Goal: Navigation & Orientation: Find specific page/section

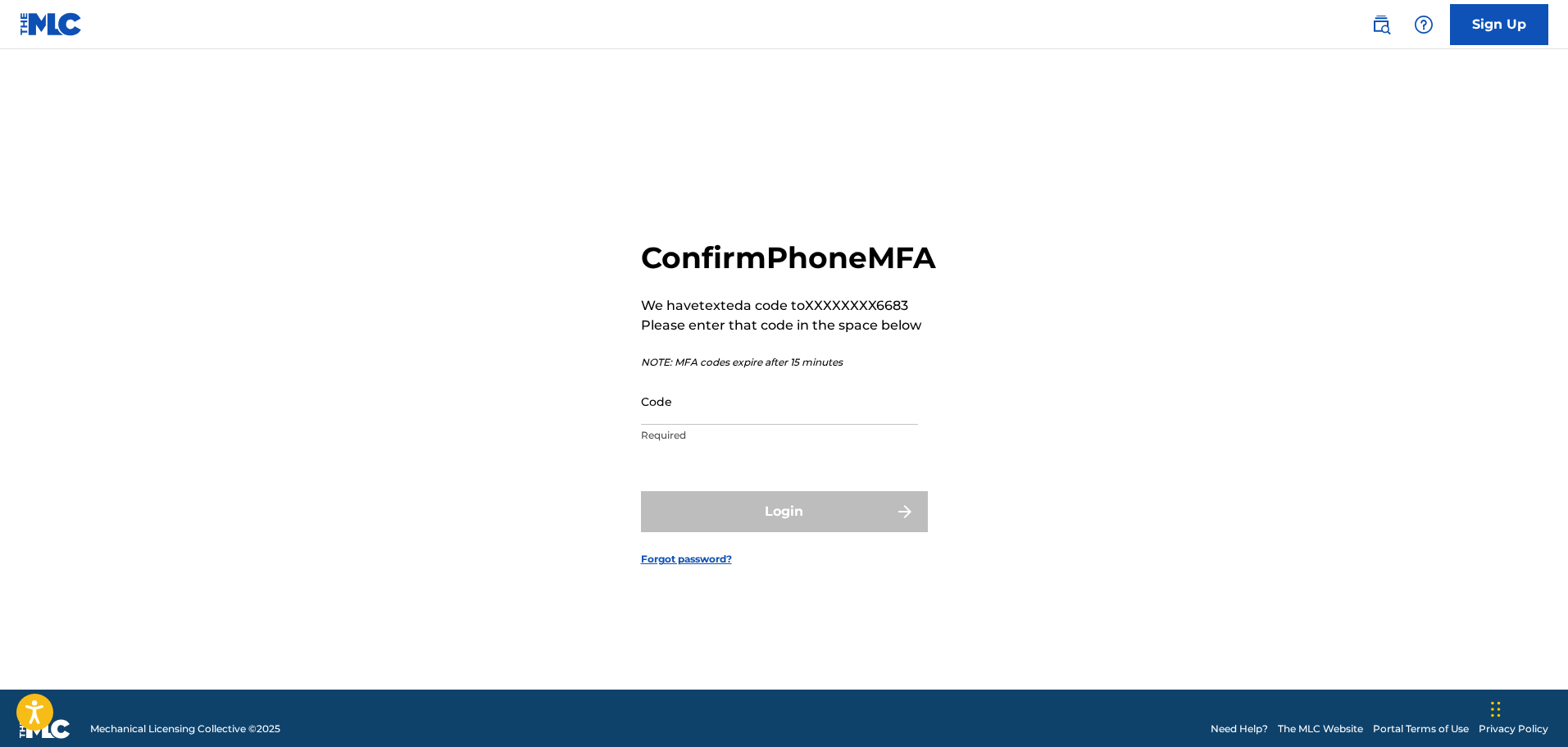
drag, startPoint x: 717, startPoint y: 400, endPoint x: 721, endPoint y: 433, distance: 33.2
click at [717, 400] on input "Code" at bounding box center [779, 401] width 277 height 47
click at [721, 424] on input "Code" at bounding box center [779, 401] width 277 height 47
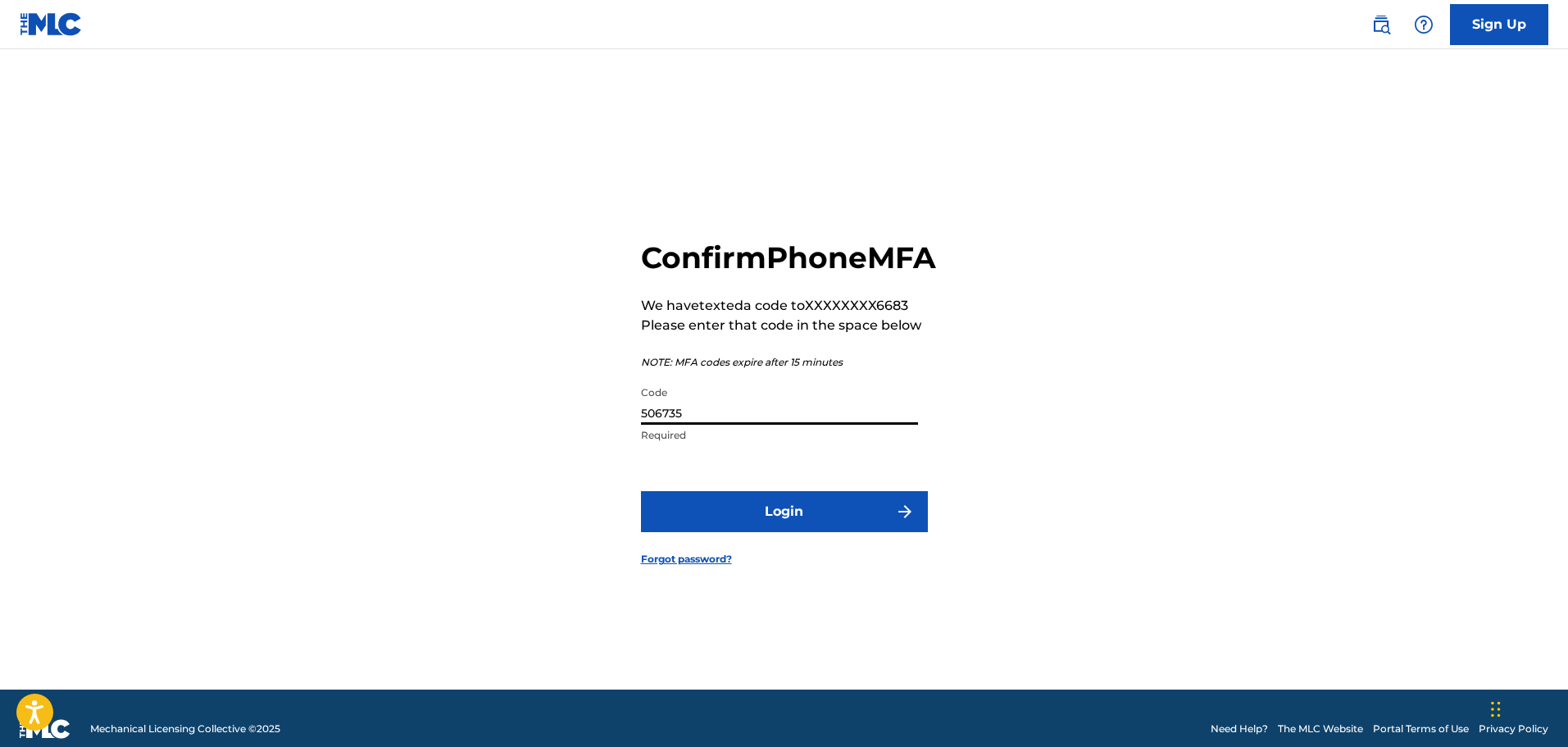
type input "506735"
click at [641, 491] on button "Login" at bounding box center [785, 511] width 287 height 41
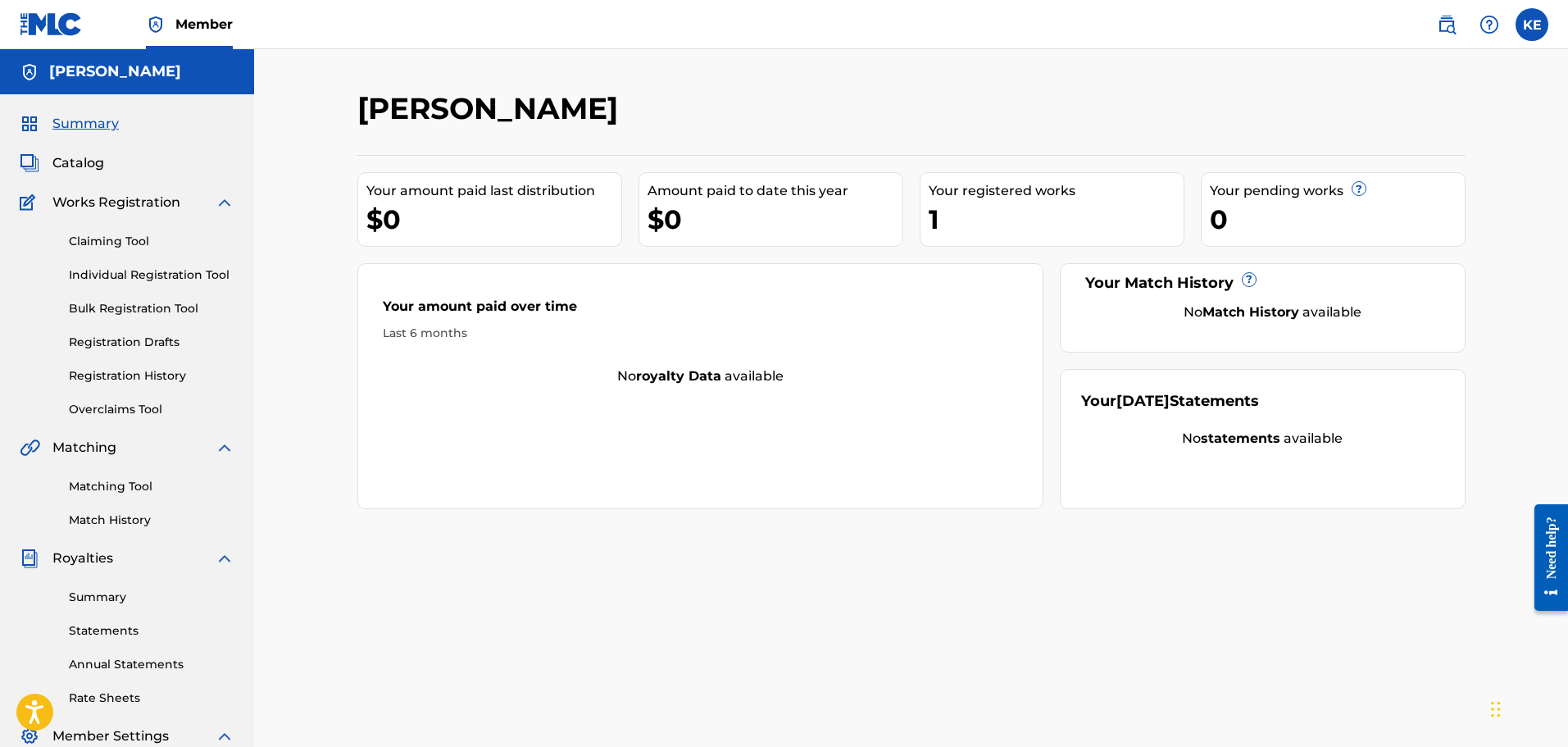
click at [114, 600] on link "Summary" at bounding box center [151, 598] width 166 height 17
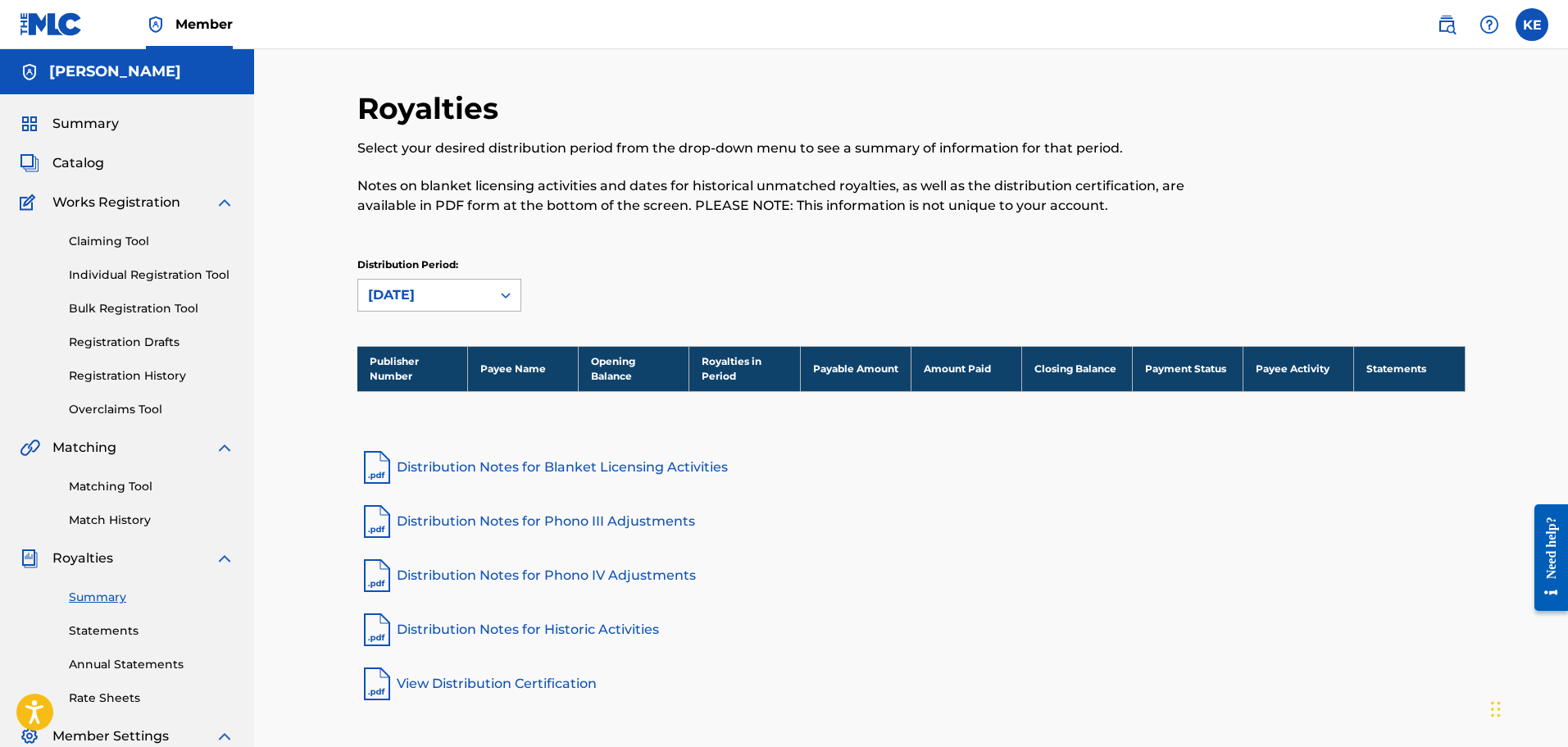
click at [444, 307] on div "[DATE]" at bounding box center [425, 295] width 133 height 31
click at [447, 306] on div "[DATE]" at bounding box center [425, 295] width 133 height 31
click at [449, 305] on div "[DATE]" at bounding box center [425, 295] width 133 height 31
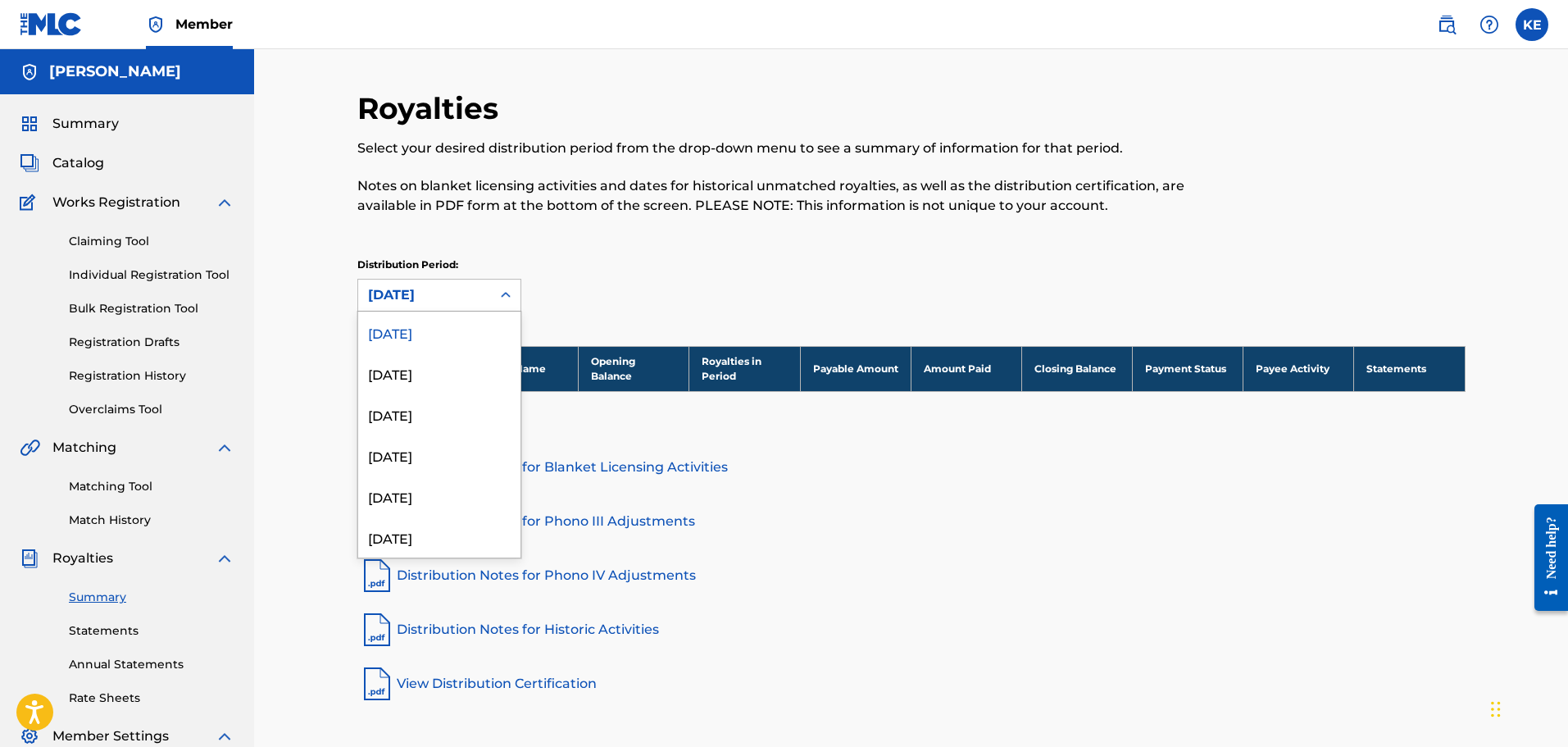
click at [440, 336] on div "[DATE]" at bounding box center [440, 331] width 163 height 41
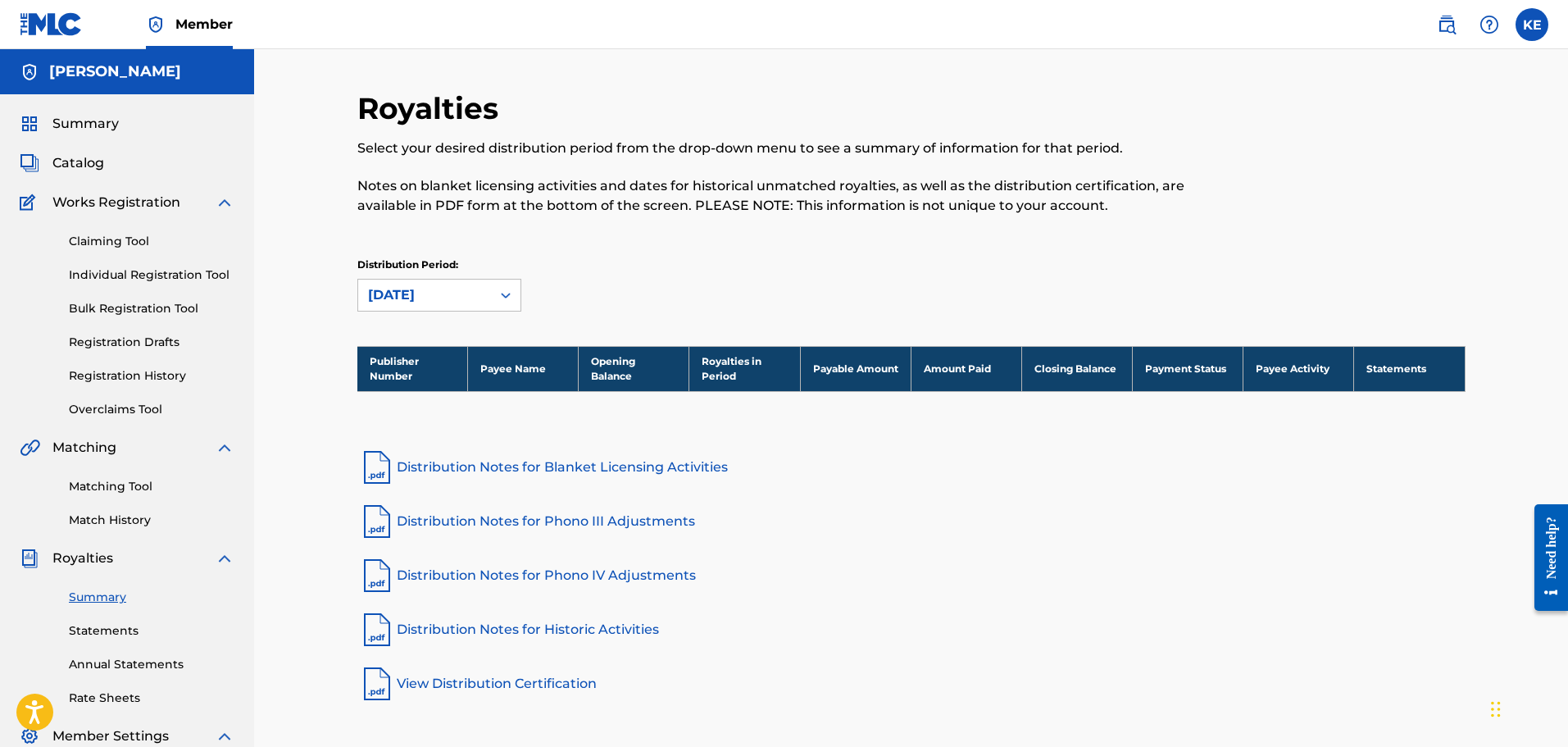
drag, startPoint x: 444, startPoint y: 294, endPoint x: 440, endPoint y: 309, distance: 15.5
click at [444, 295] on div "[DATE]" at bounding box center [424, 295] width 113 height 20
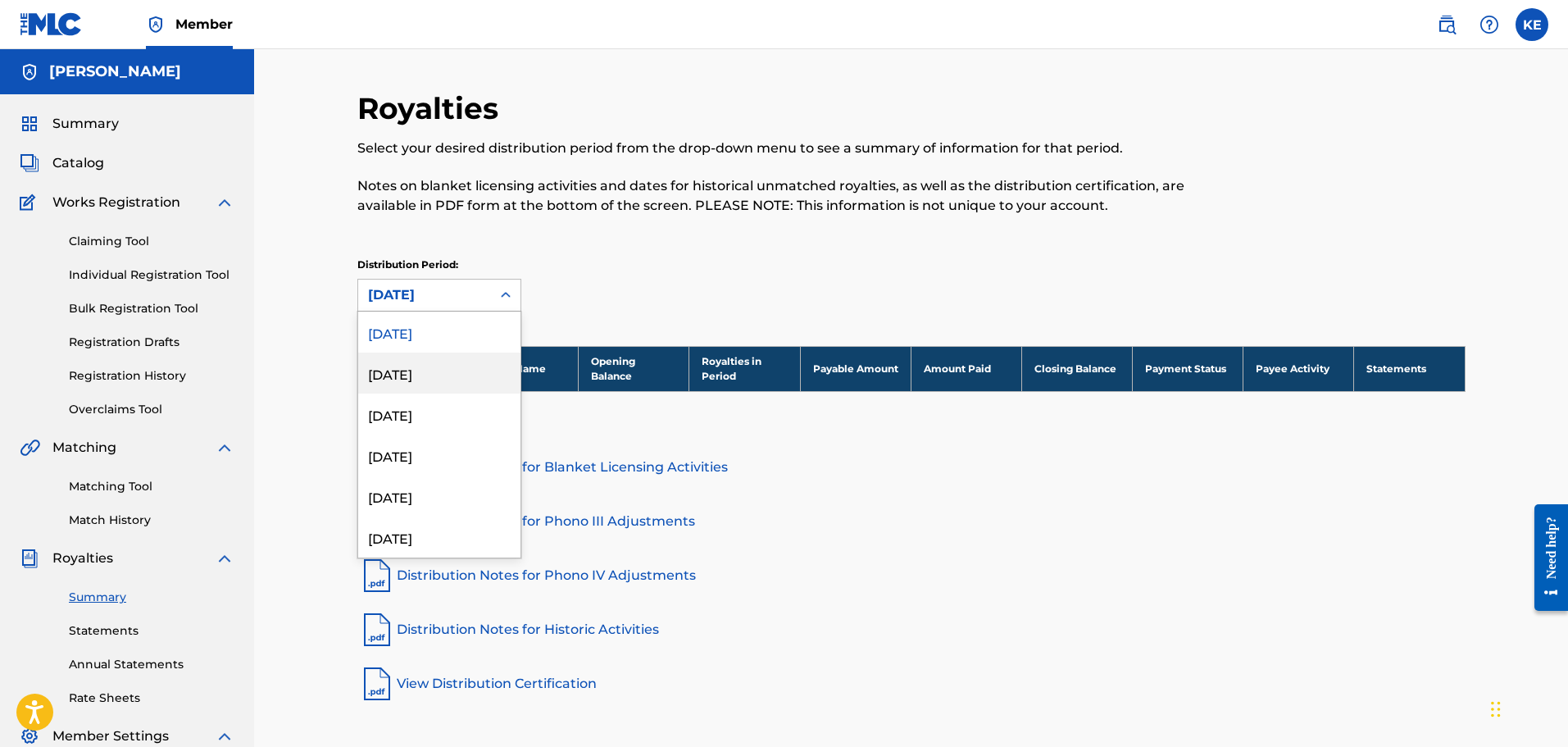
click at [429, 370] on div "[DATE]" at bounding box center [440, 373] width 163 height 41
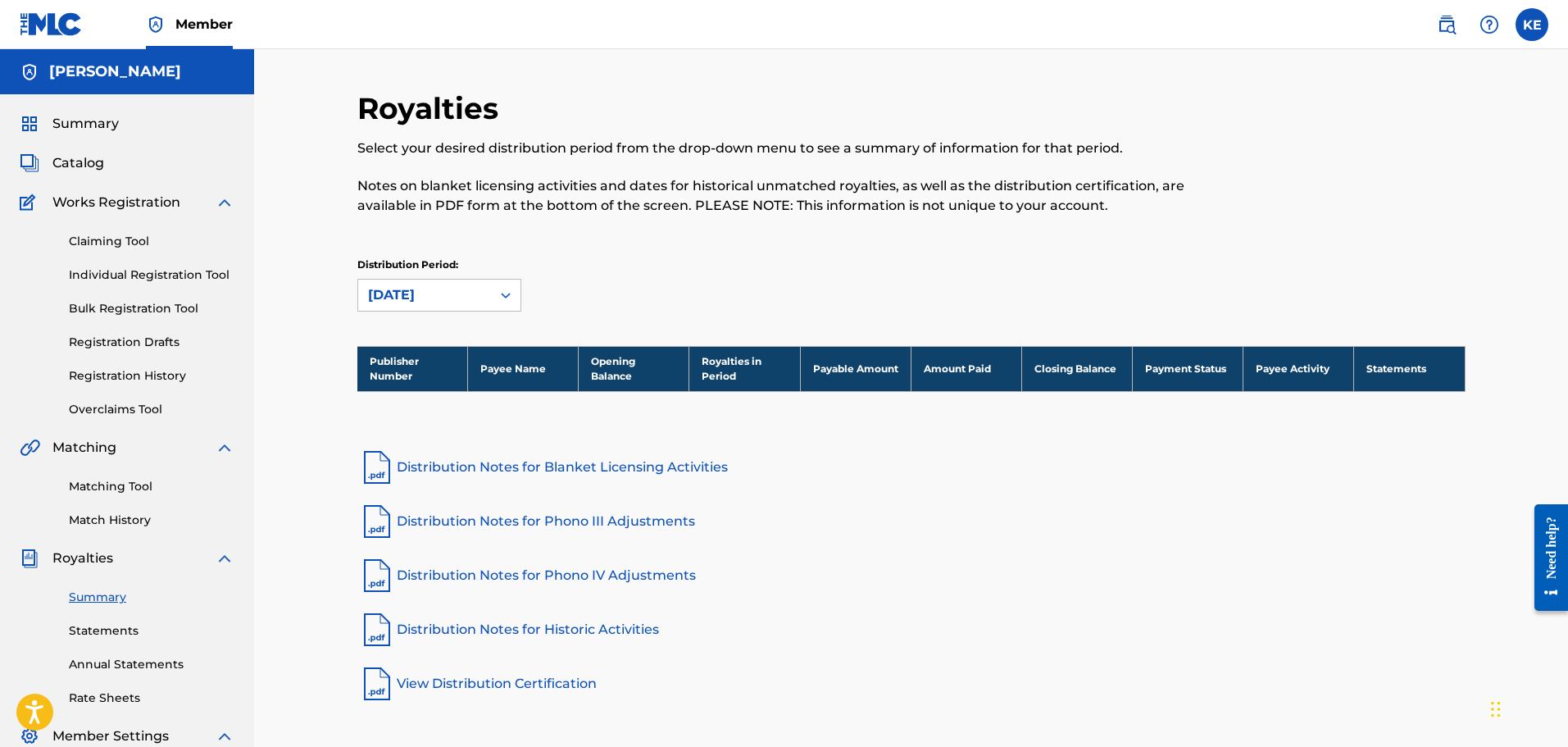
click at [455, 311] on div "option [DATE], selected. [DATE]" at bounding box center [440, 295] width 164 height 32
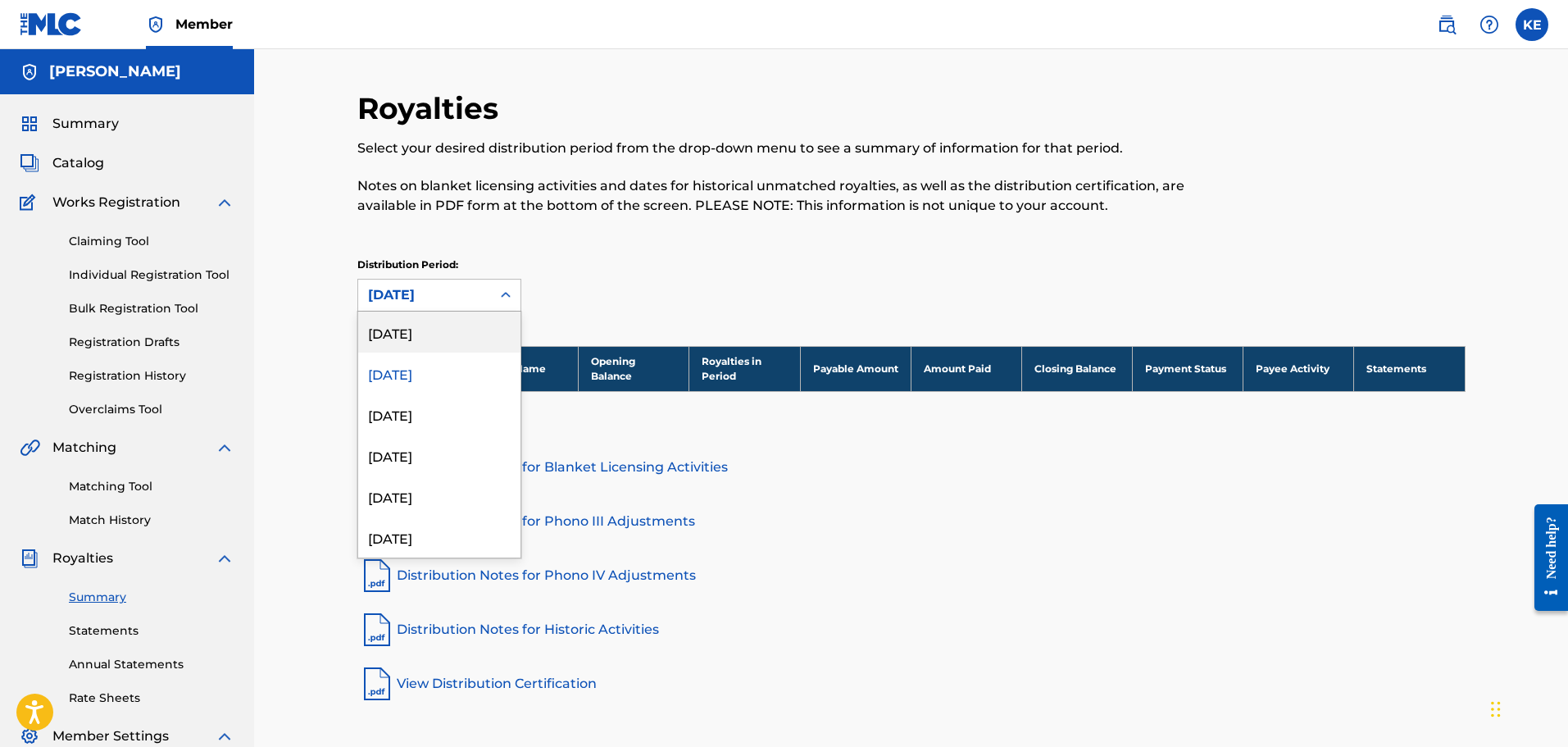
click at [444, 329] on div "[DATE]" at bounding box center [440, 331] width 163 height 41
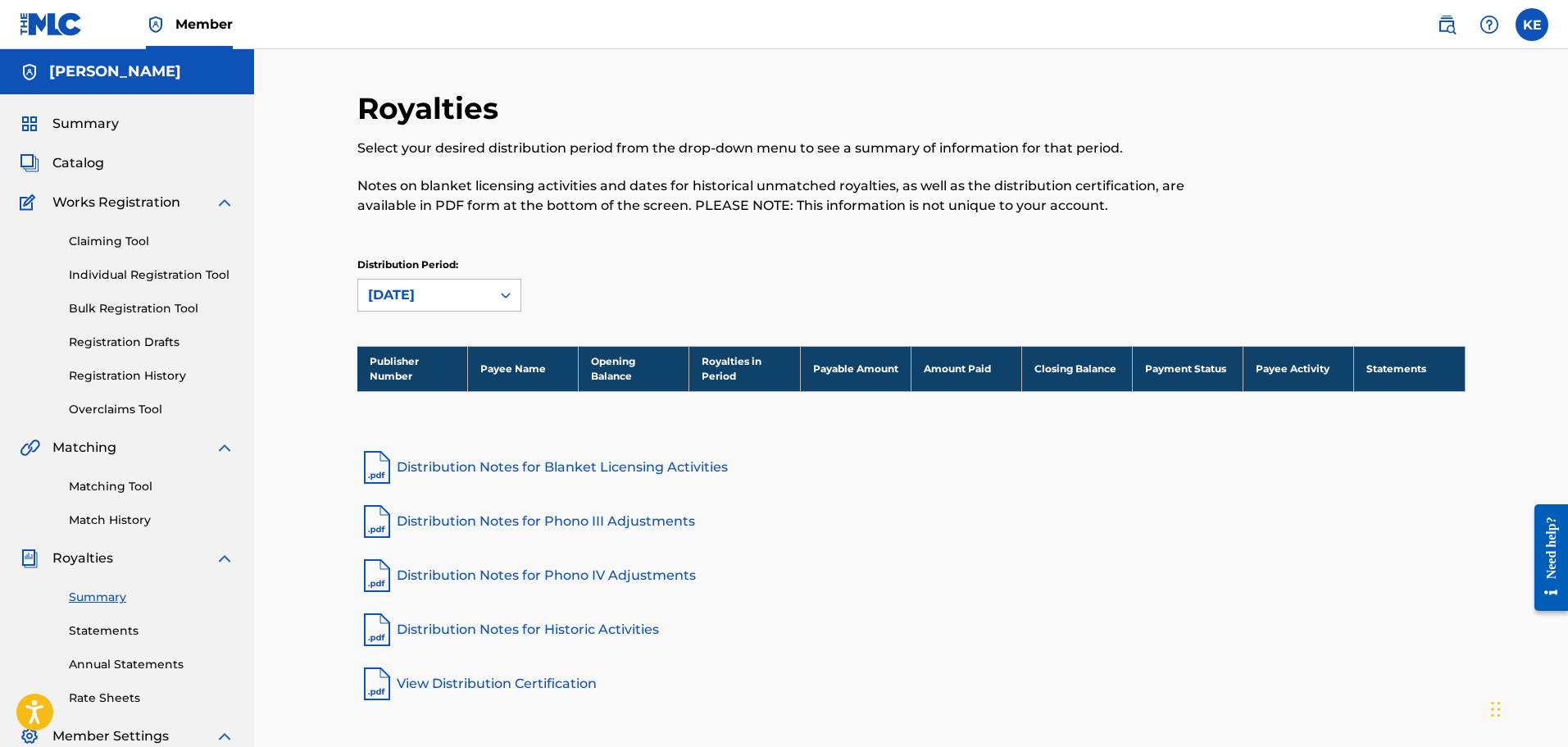
click at [118, 126] on div "Summary" at bounding box center [127, 124] width 215 height 20
click at [105, 119] on span "Summary" at bounding box center [86, 124] width 67 height 20
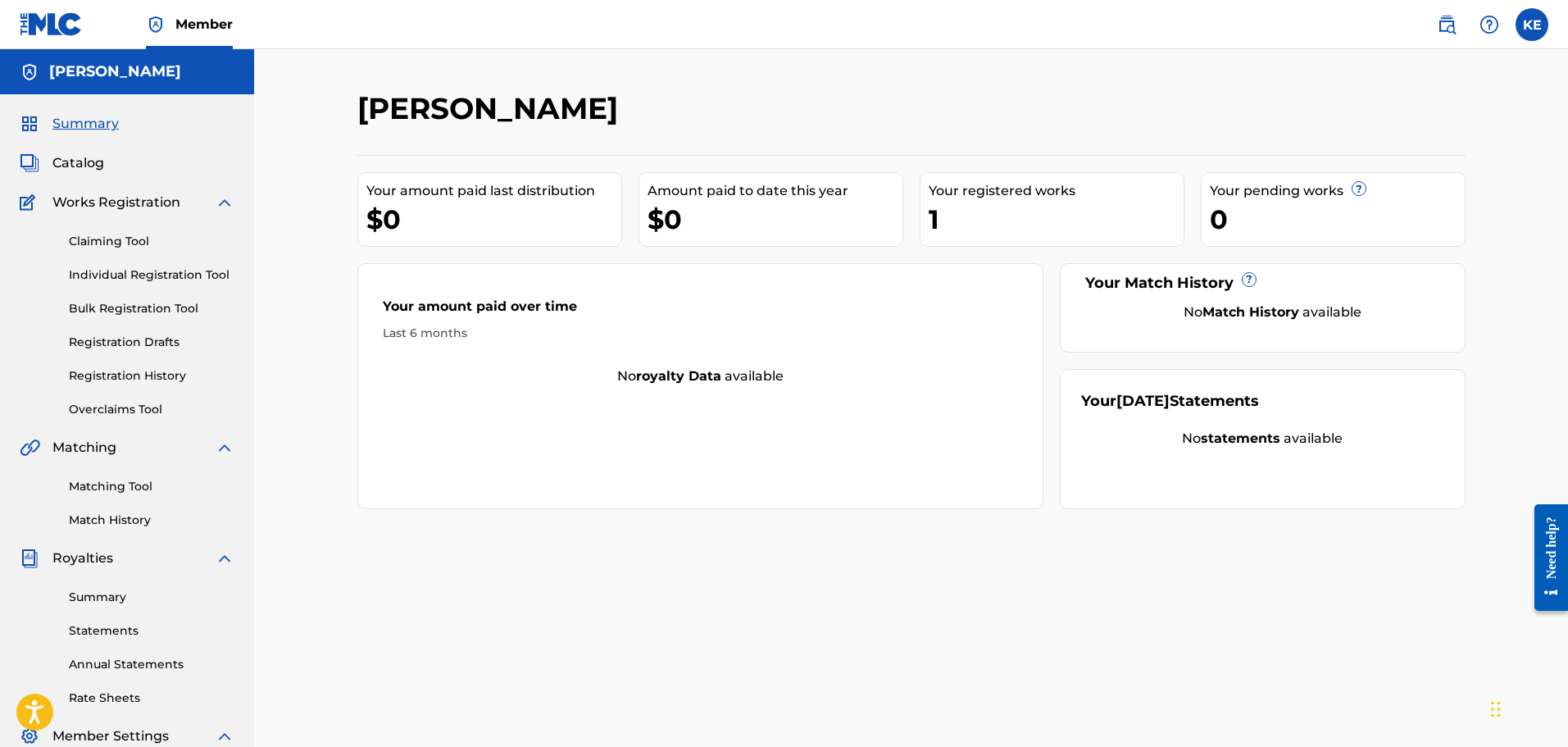
click at [947, 193] on div "Your registered works" at bounding box center [1056, 190] width 255 height 20
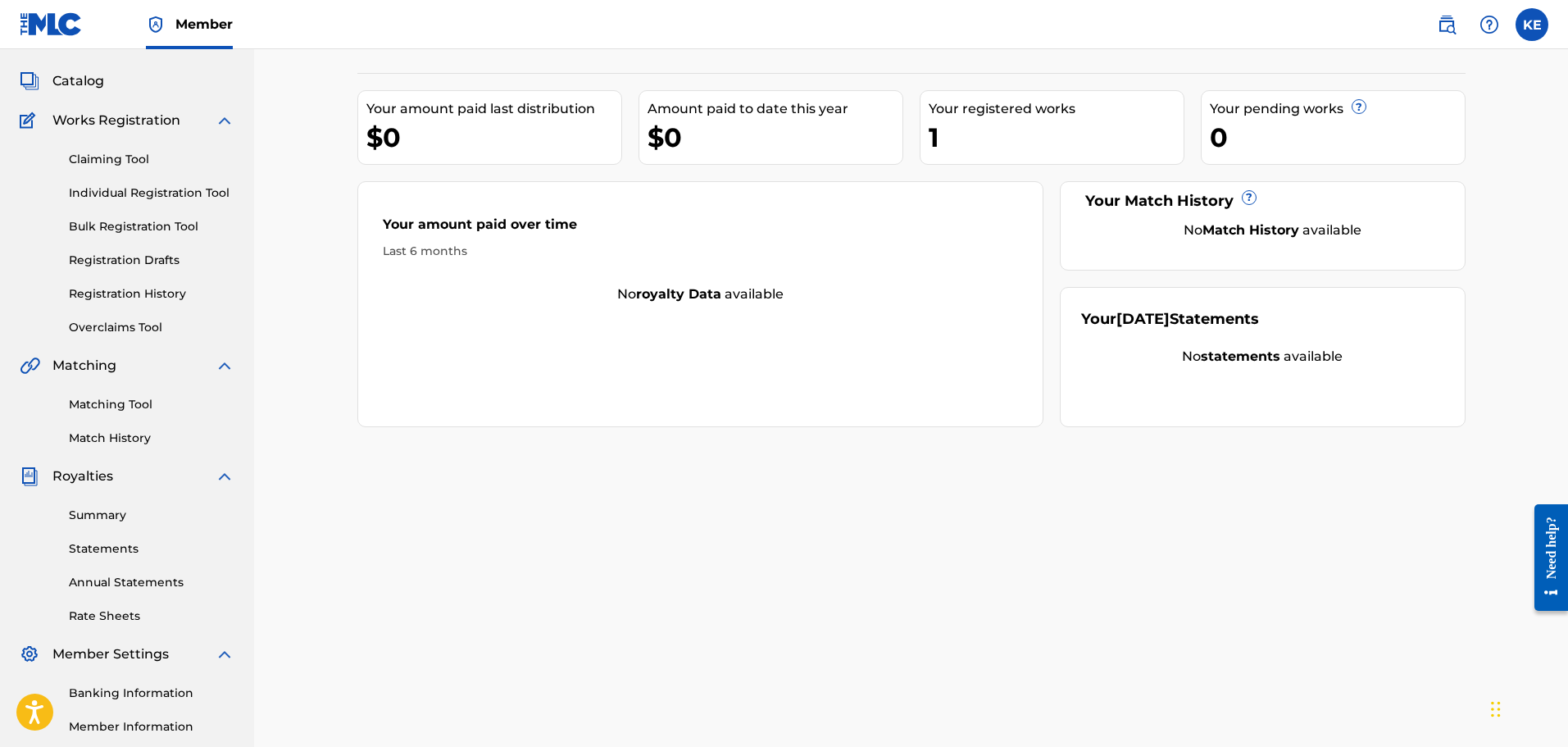
click at [115, 517] on link "Summary" at bounding box center [151, 515] width 166 height 17
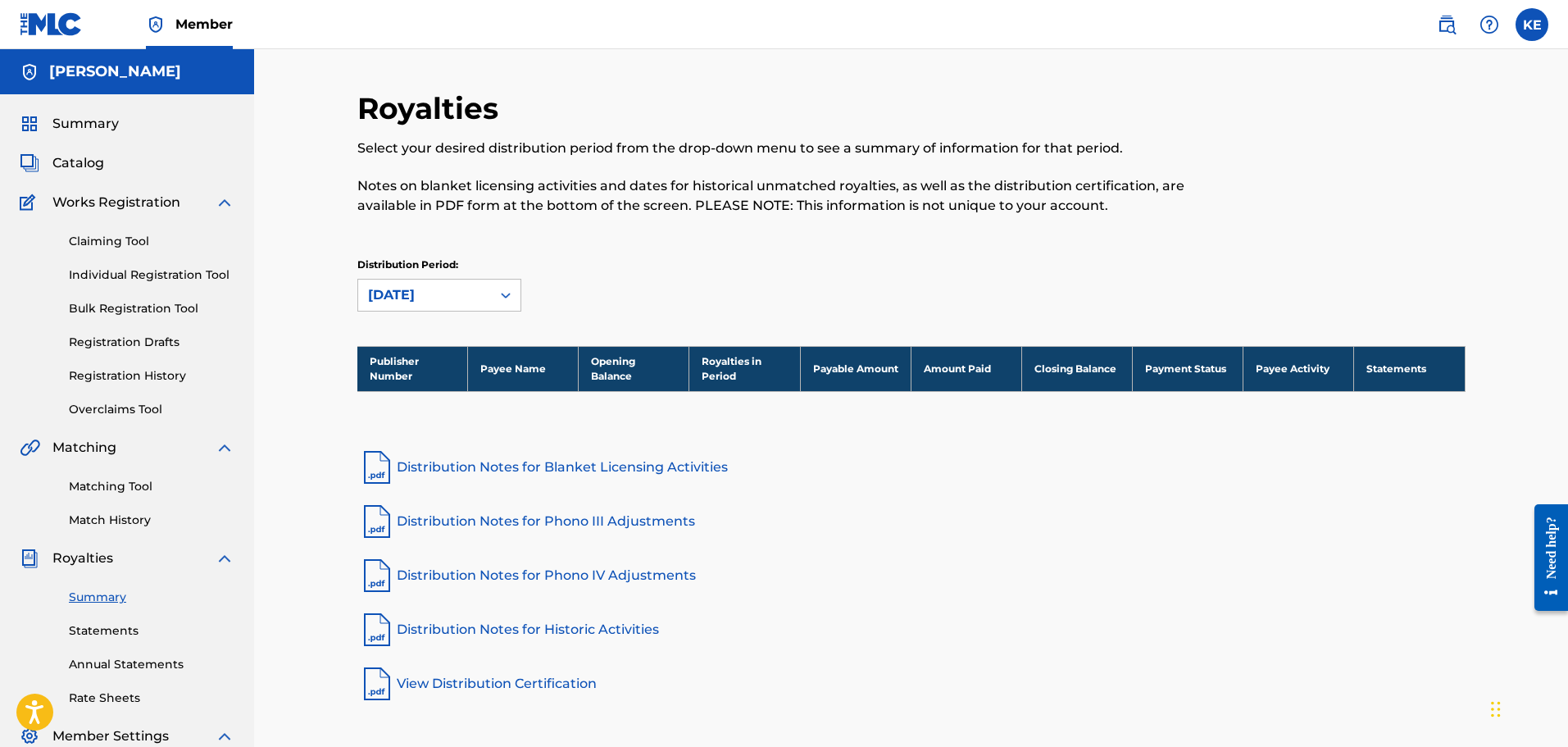
scroll to position [269, 0]
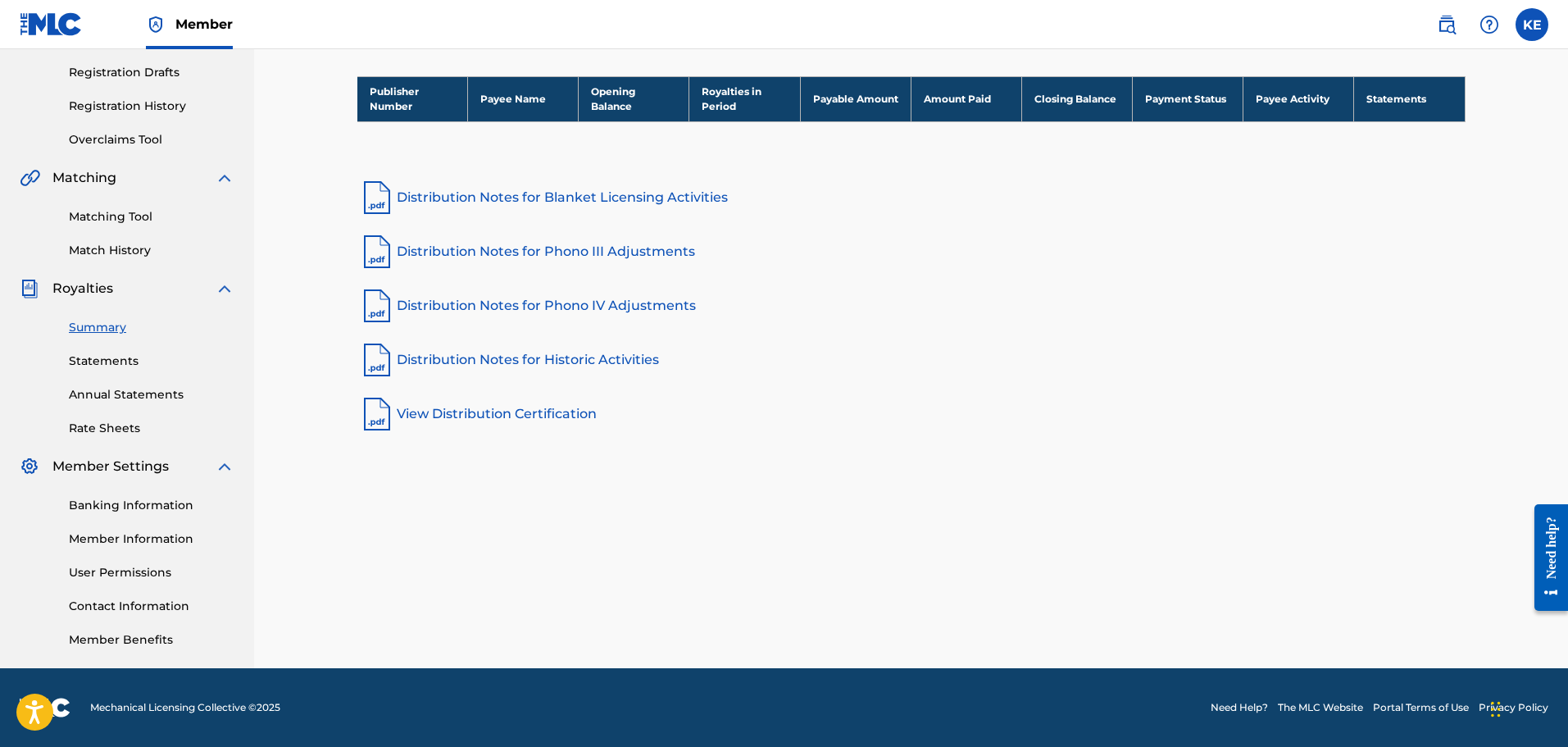
click at [157, 495] on div "Banking Information Member Information User Permissions Contact Information Mem…" at bounding box center [127, 562] width 215 height 172
click at [108, 364] on link "Statements" at bounding box center [151, 362] width 166 height 17
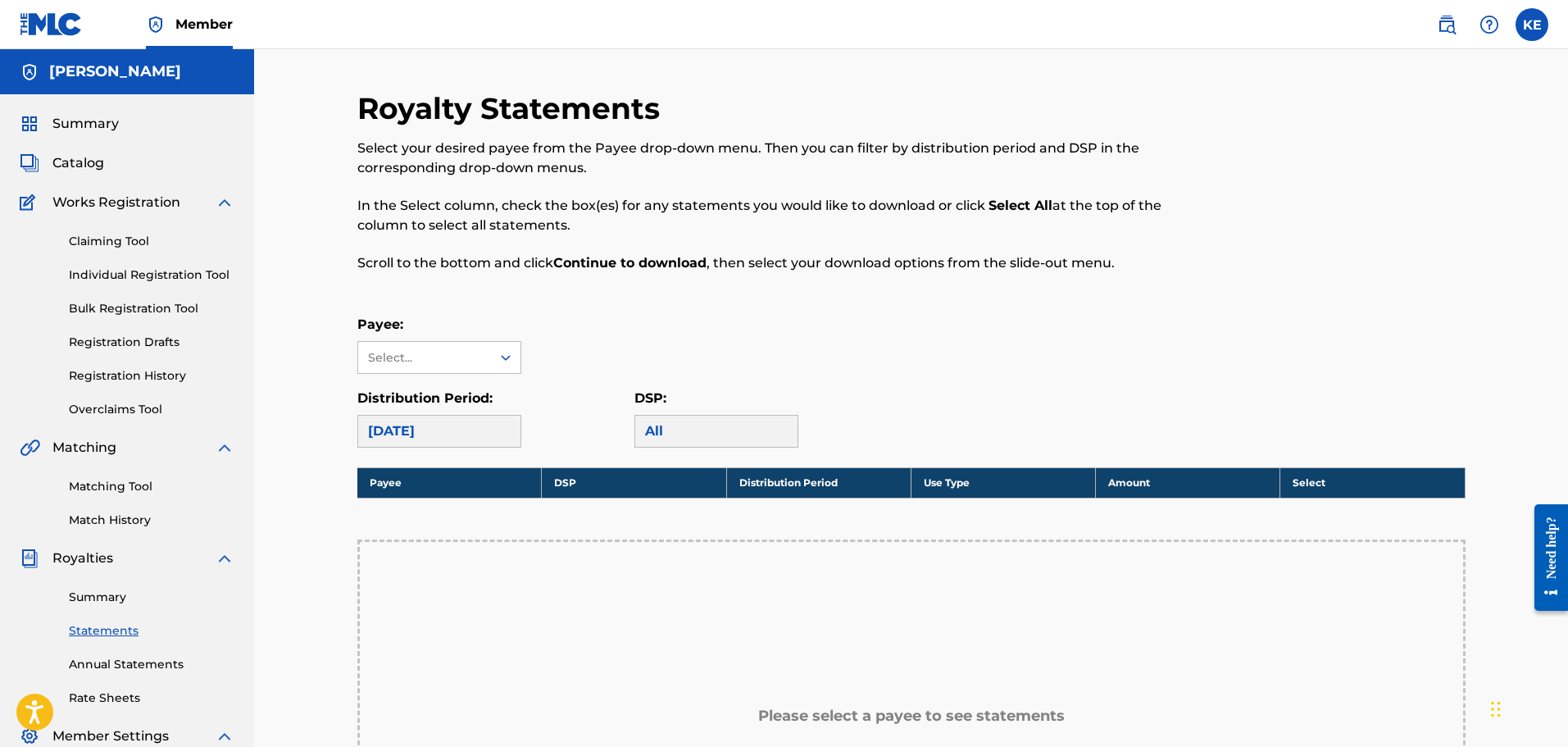
click at [122, 246] on link "Claiming Tool" at bounding box center [151, 242] width 166 height 17
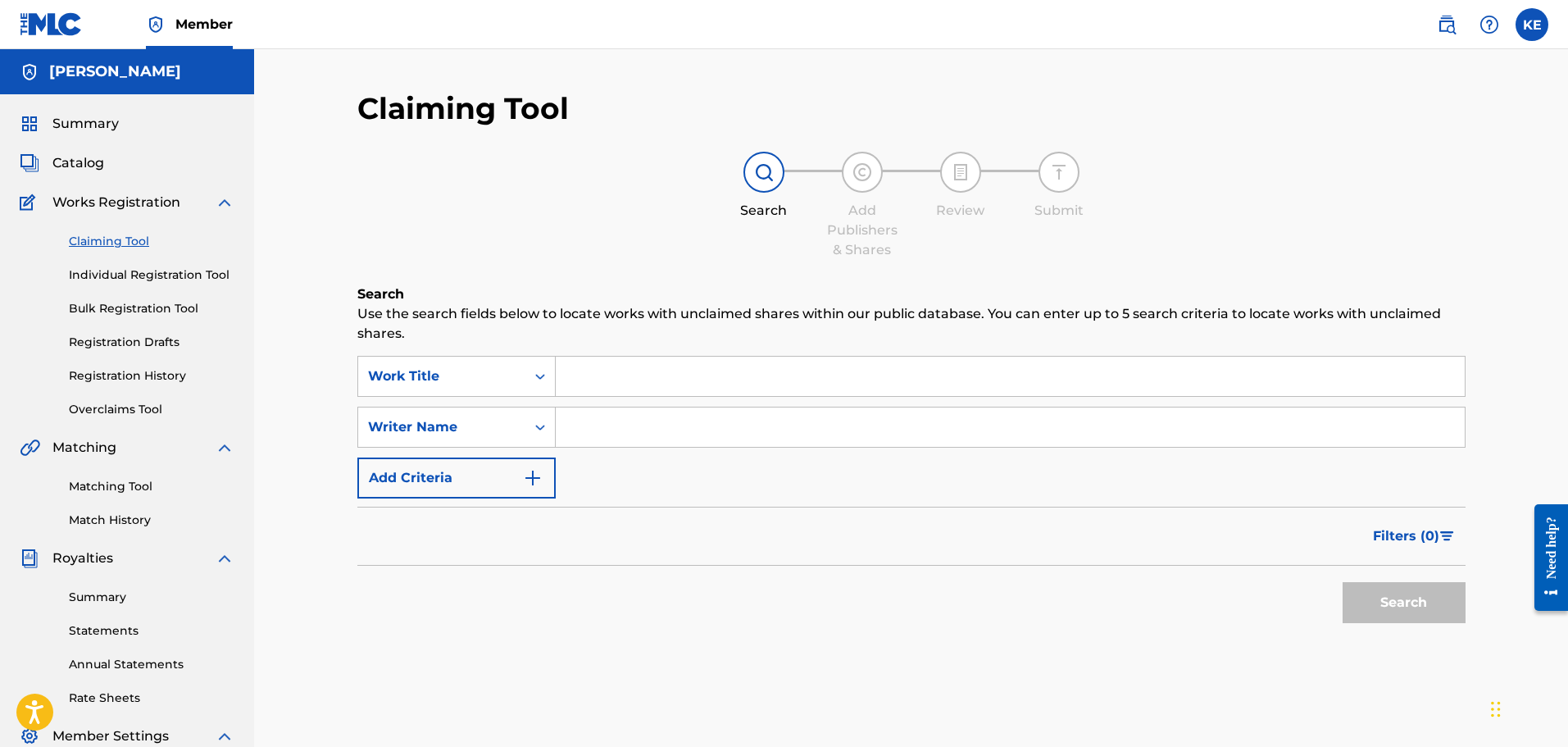
click at [126, 146] on div "Summary Catalog Works Registration Claiming Tool Individual Registration Tool B…" at bounding box center [127, 516] width 254 height 844
click at [93, 123] on span "Summary" at bounding box center [86, 124] width 67 height 20
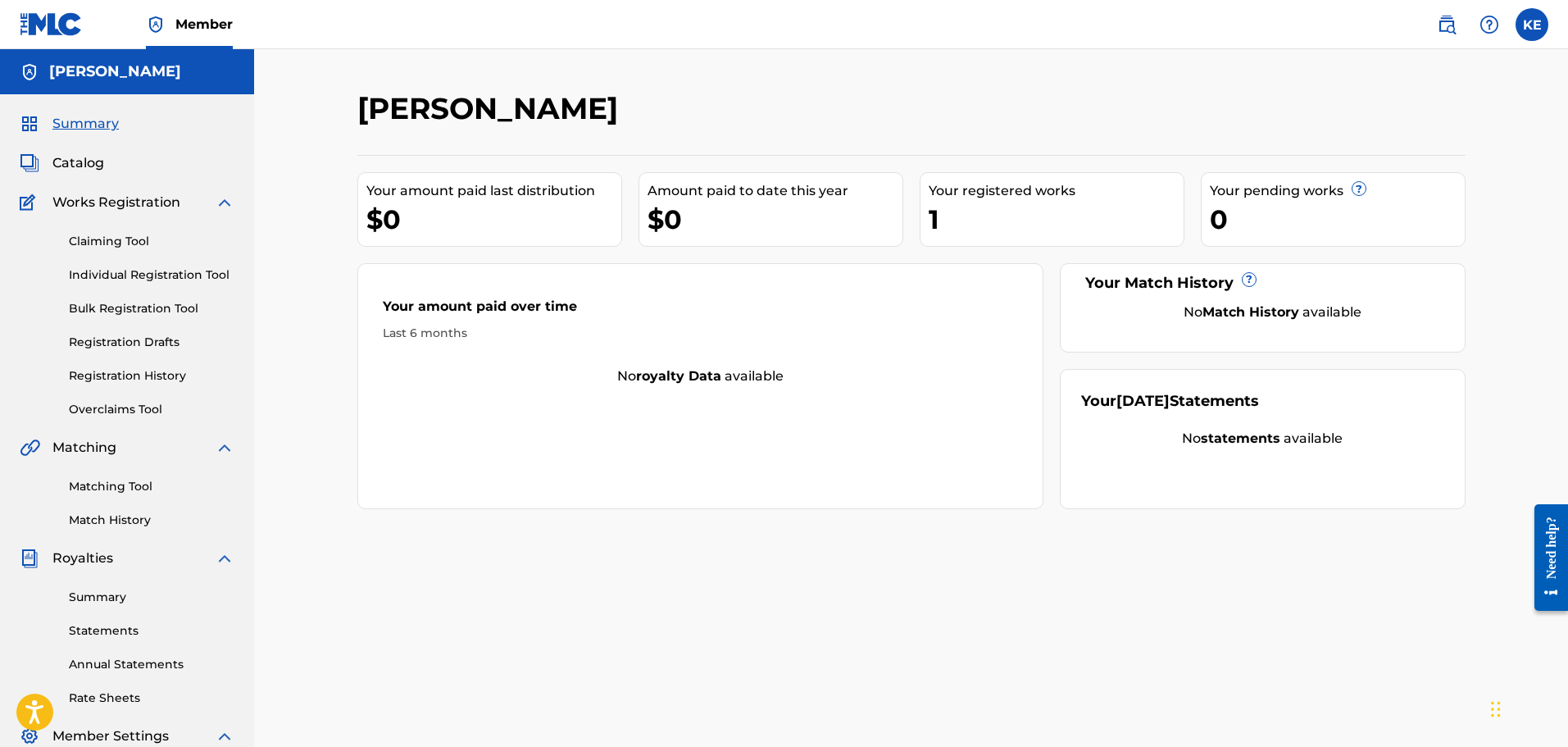
scroll to position [269, 0]
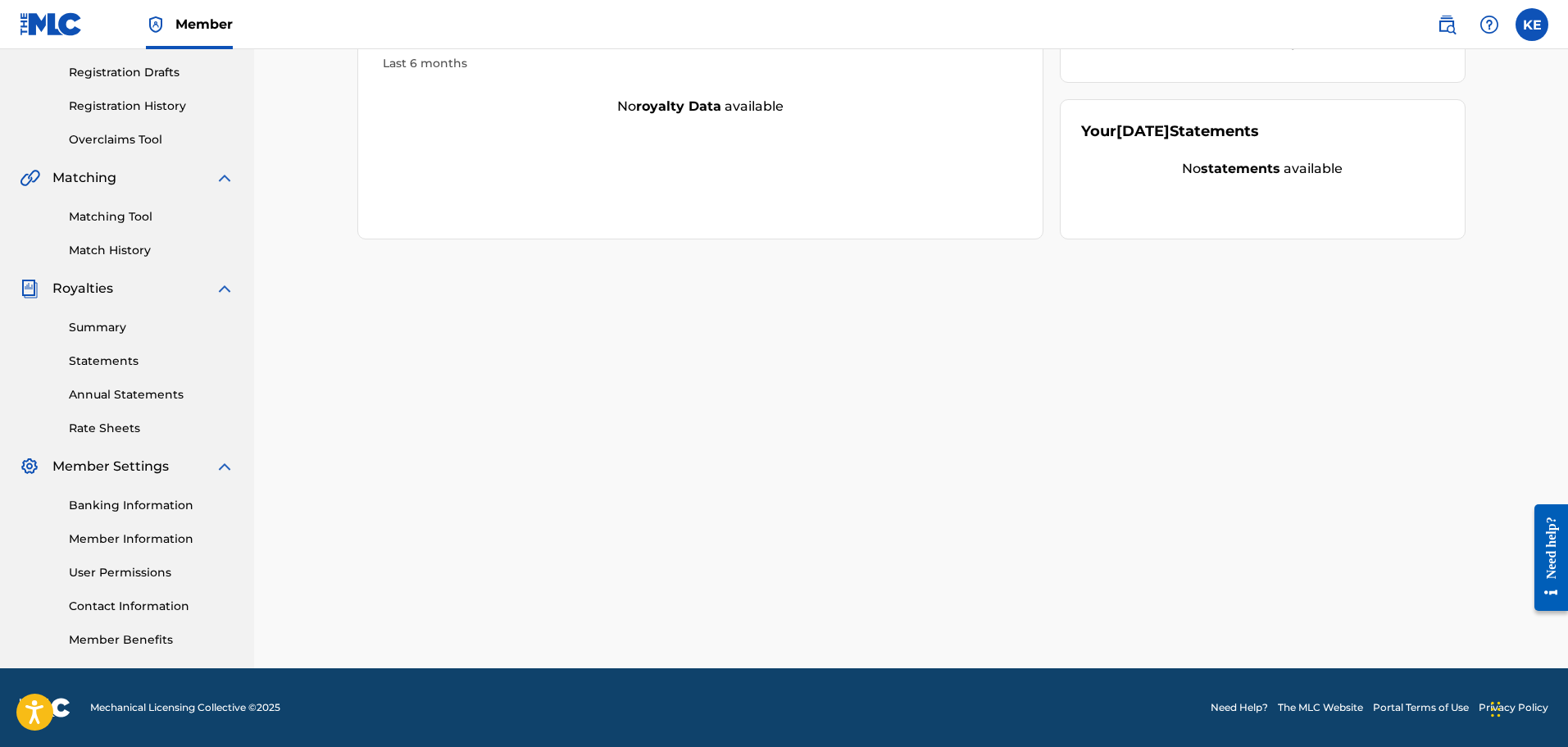
click at [127, 332] on link "Summary" at bounding box center [151, 327] width 166 height 17
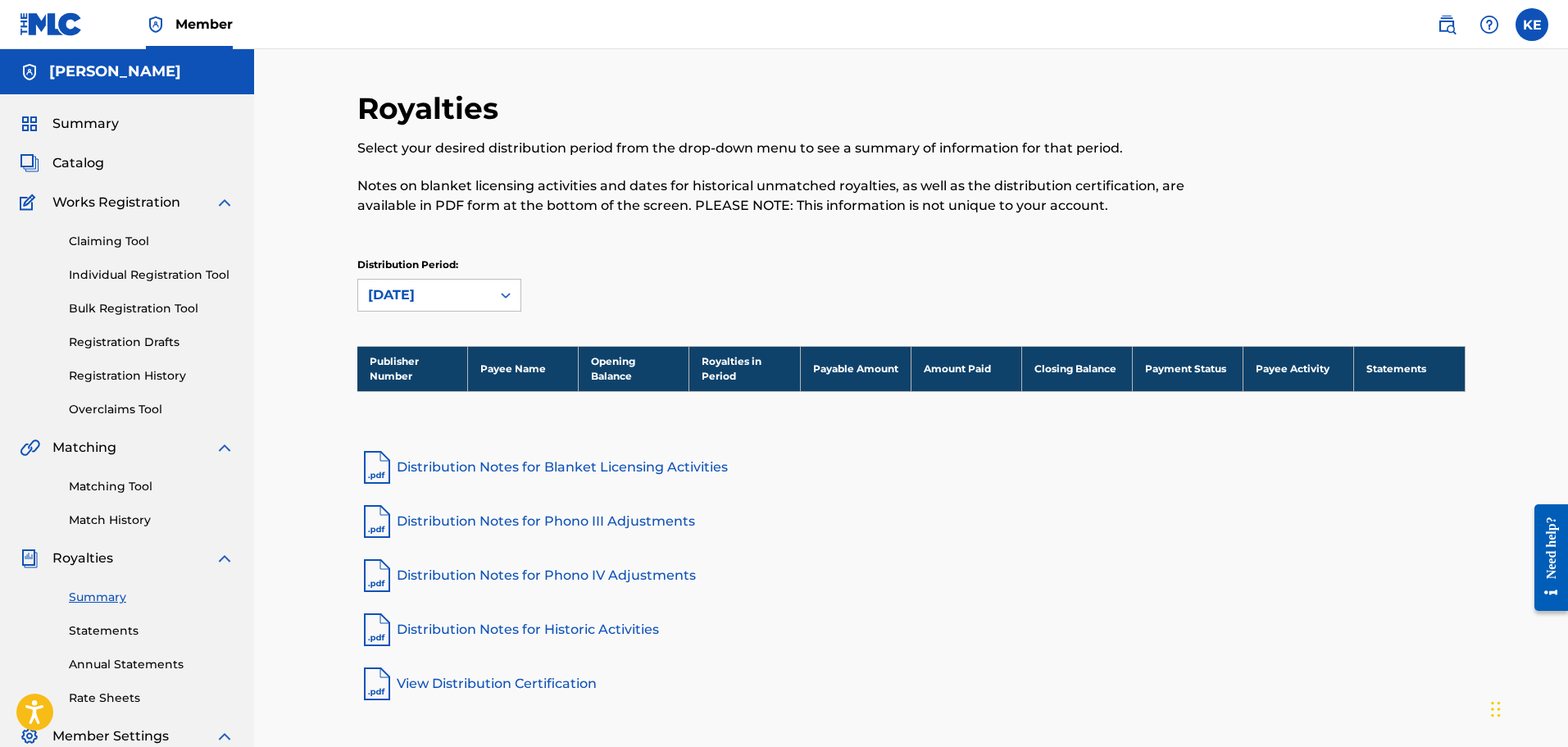
click at [117, 489] on link "Matching Tool" at bounding box center [151, 486] width 166 height 17
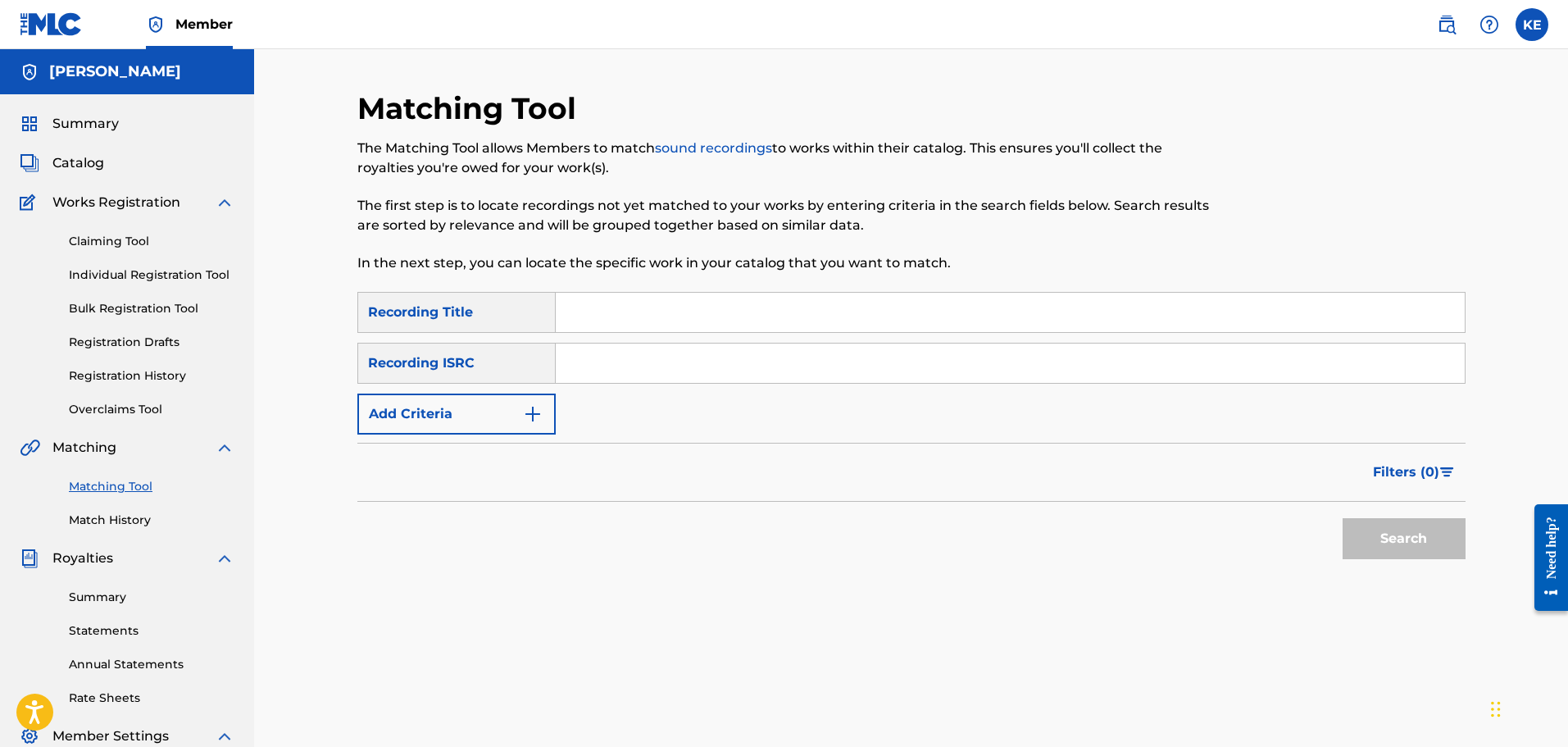
click at [163, 274] on link "Individual Registration Tool" at bounding box center [151, 275] width 166 height 17
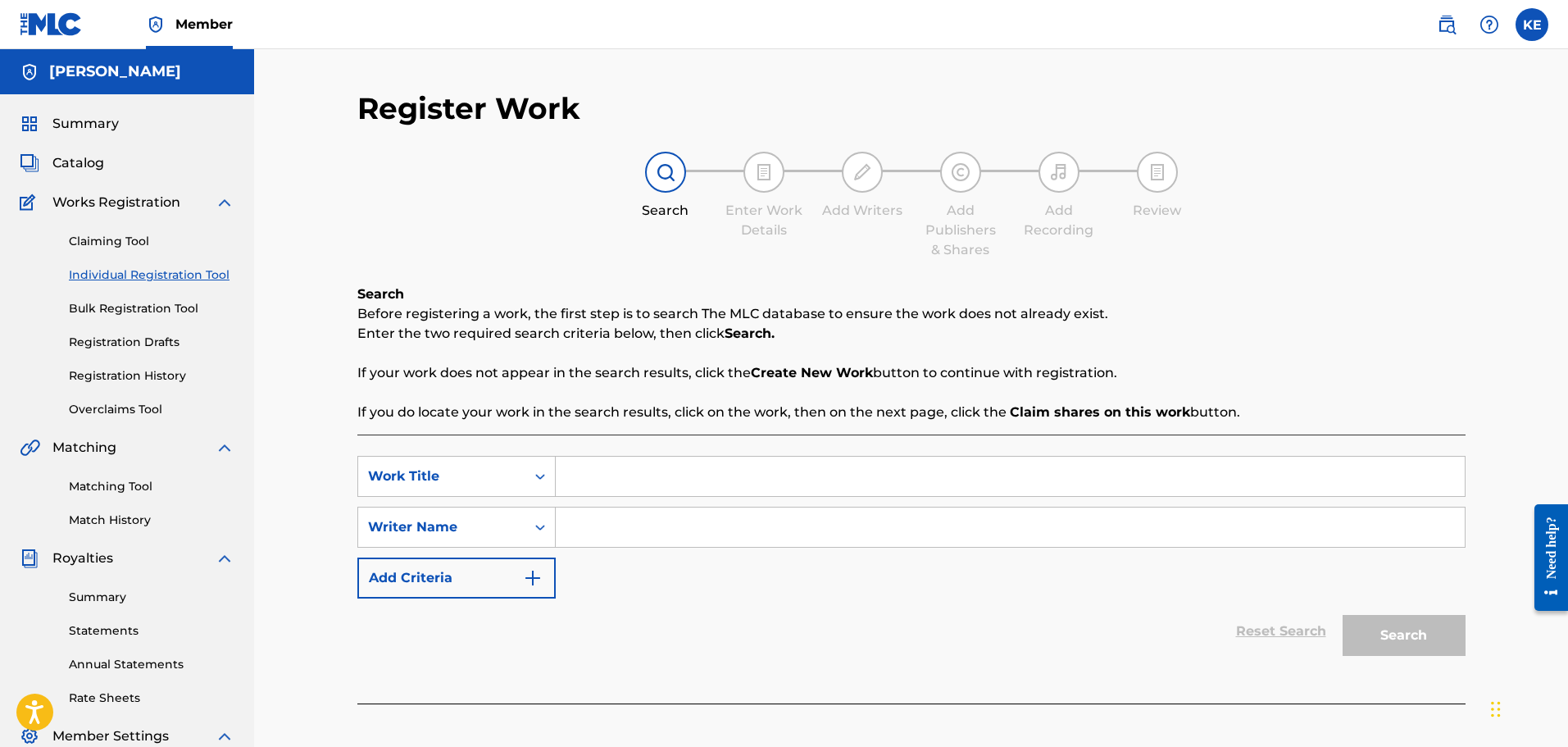
click at [121, 490] on link "Matching Tool" at bounding box center [151, 486] width 166 height 17
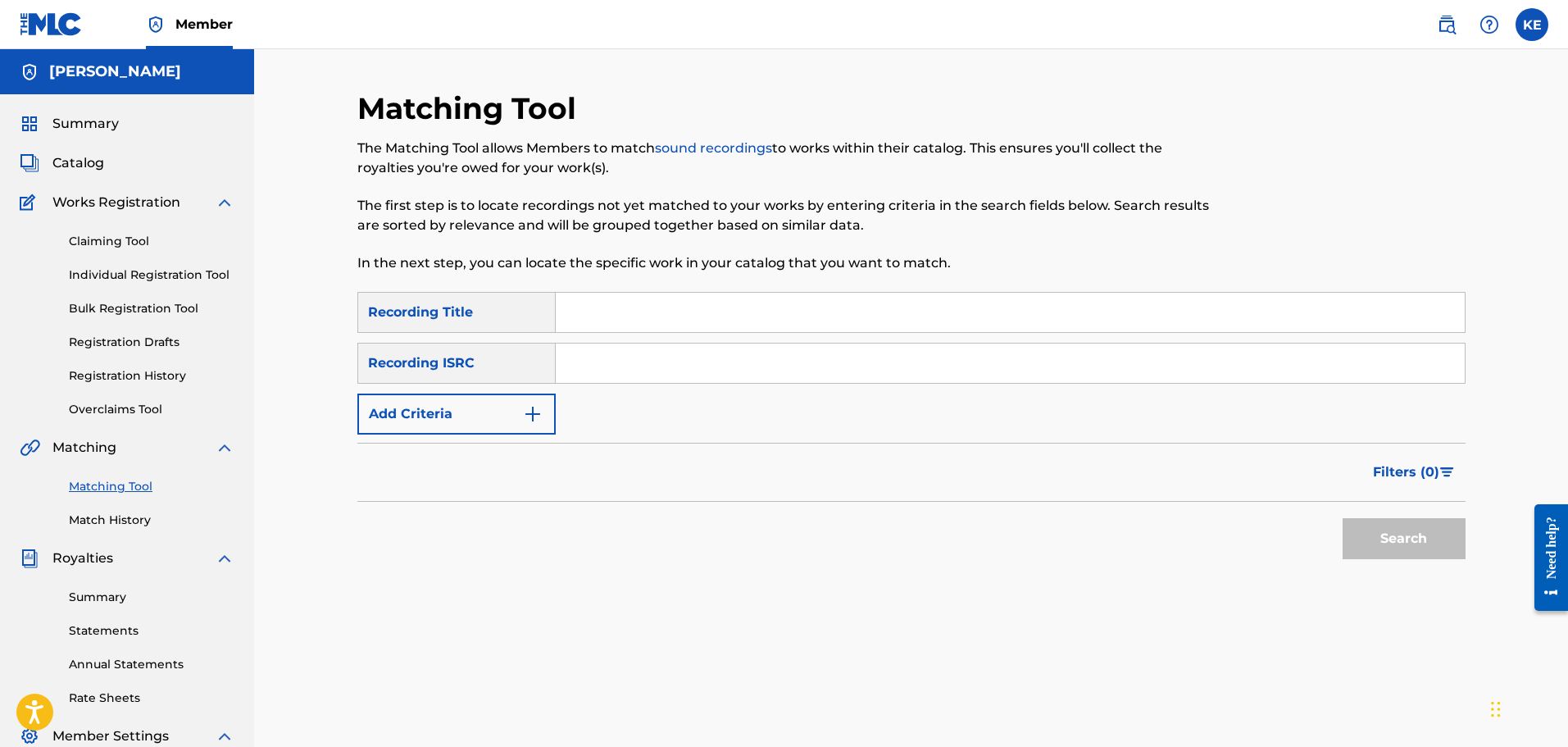
click at [122, 590] on link "Summary" at bounding box center [151, 598] width 166 height 17
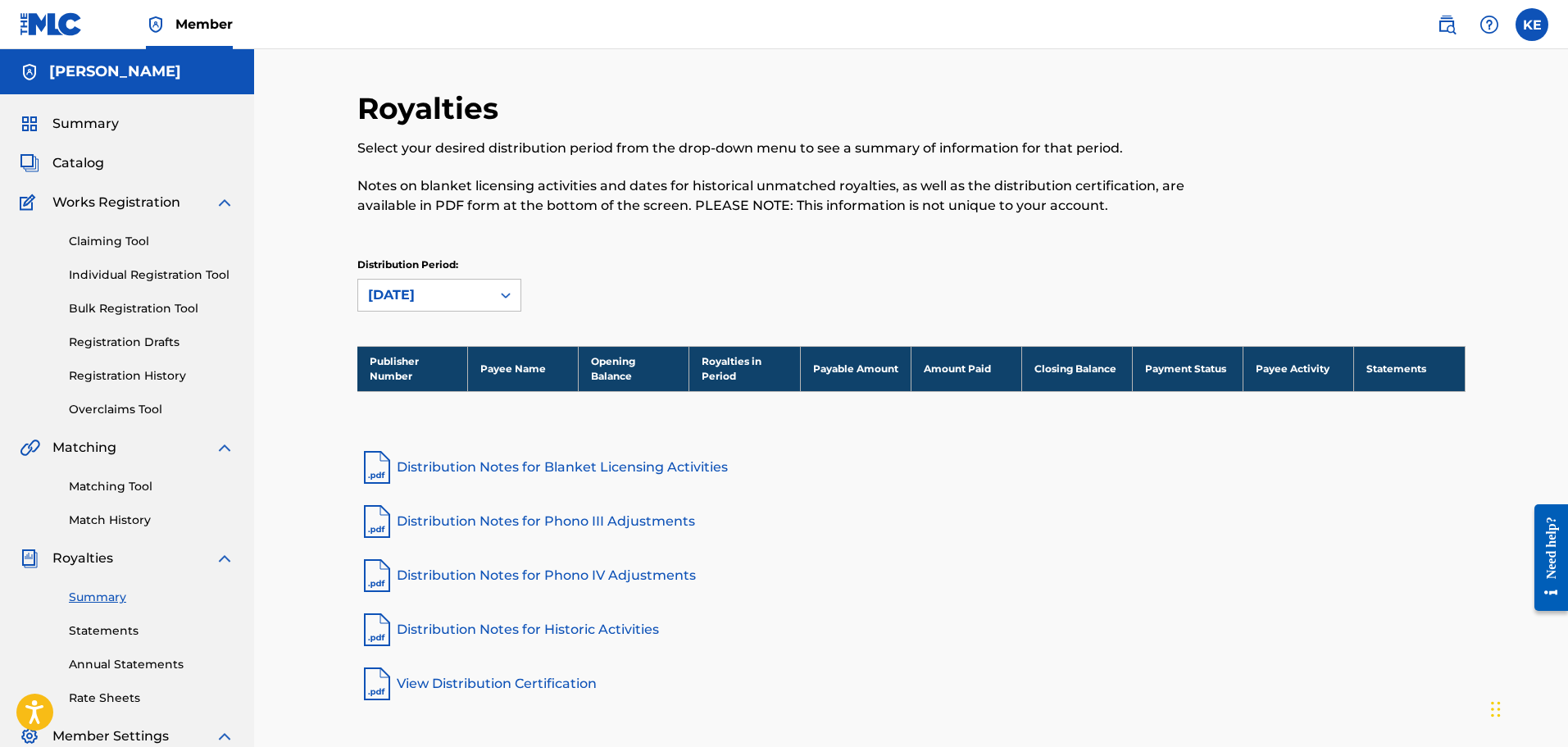
click at [131, 239] on link "Claiming Tool" at bounding box center [151, 242] width 166 height 17
